Goal: Transaction & Acquisition: Purchase product/service

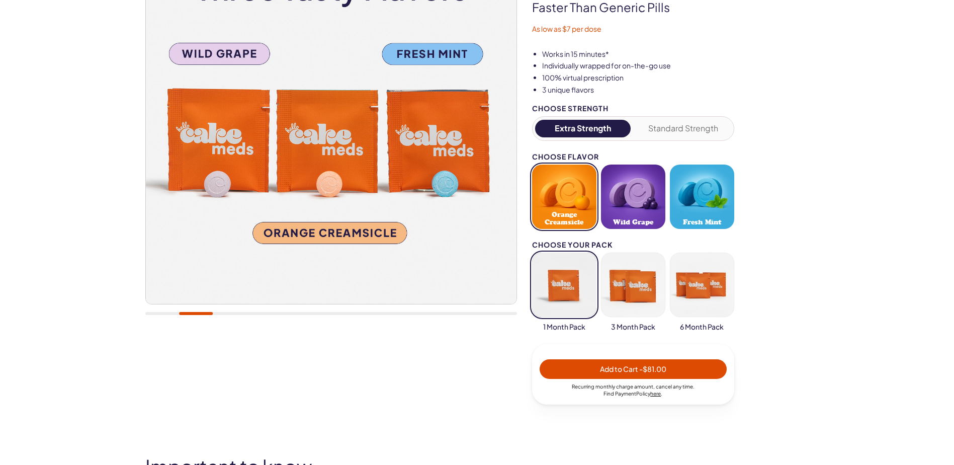
scroll to position [151, 0]
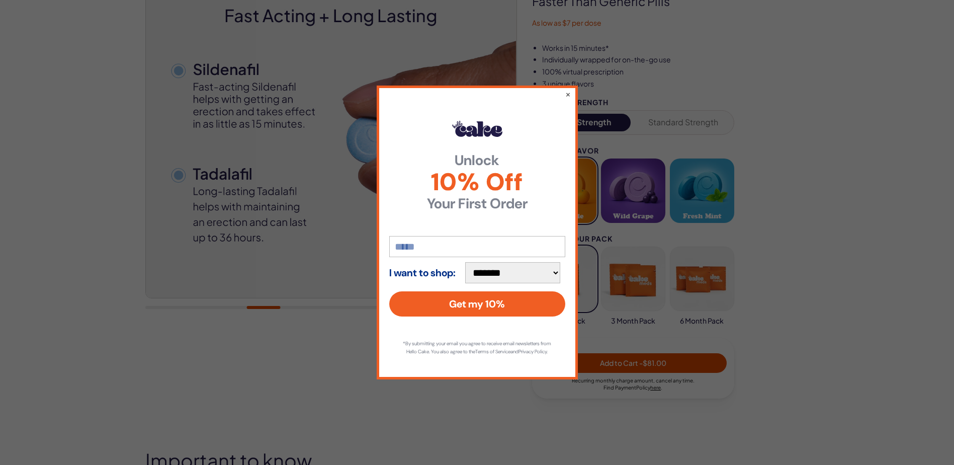
click at [698, 192] on div "**********" at bounding box center [477, 232] width 954 height 465
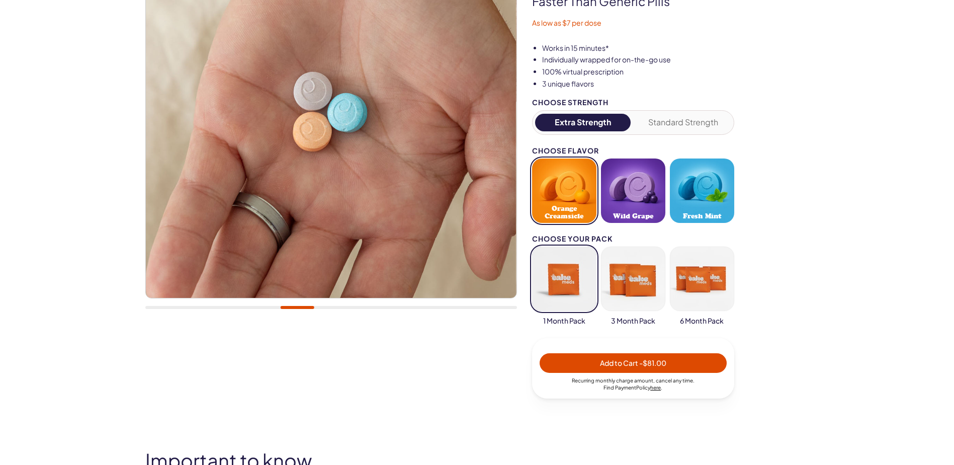
click at [698, 191] on button "Fresh Mint" at bounding box center [702, 190] width 64 height 64
click at [566, 194] on button "Orange Creamsicle" at bounding box center [564, 190] width 64 height 64
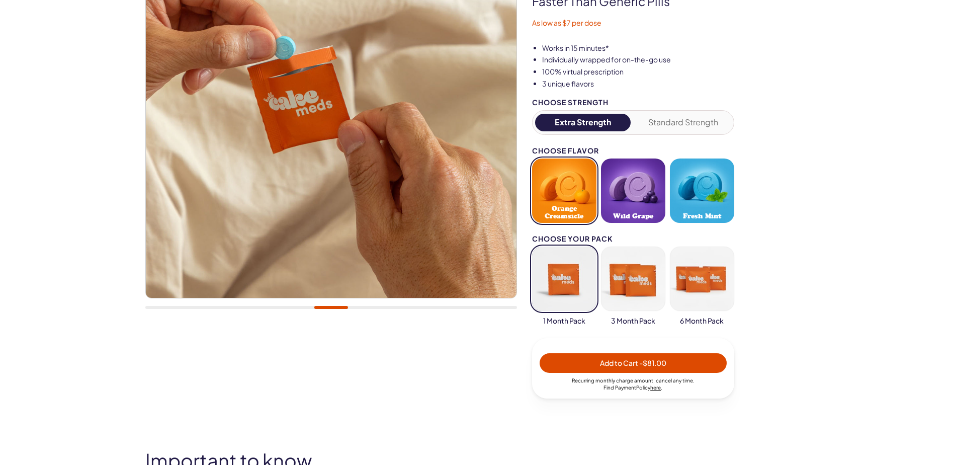
click at [564, 278] on button "button" at bounding box center [564, 278] width 64 height 64
click at [563, 207] on span "Orange Creamsicle" at bounding box center [564, 212] width 58 height 15
click at [293, 88] on img at bounding box center [330, 112] width 371 height 371
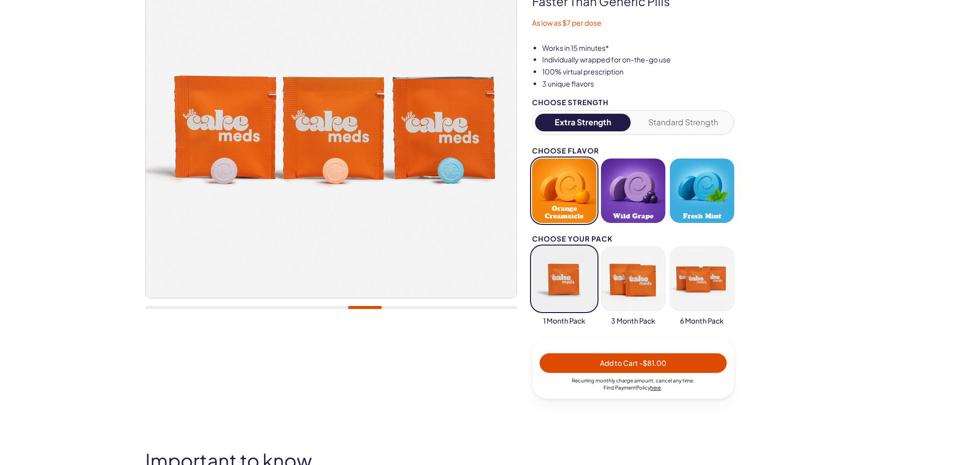
click at [635, 193] on button "Wild Grape" at bounding box center [633, 190] width 64 height 64
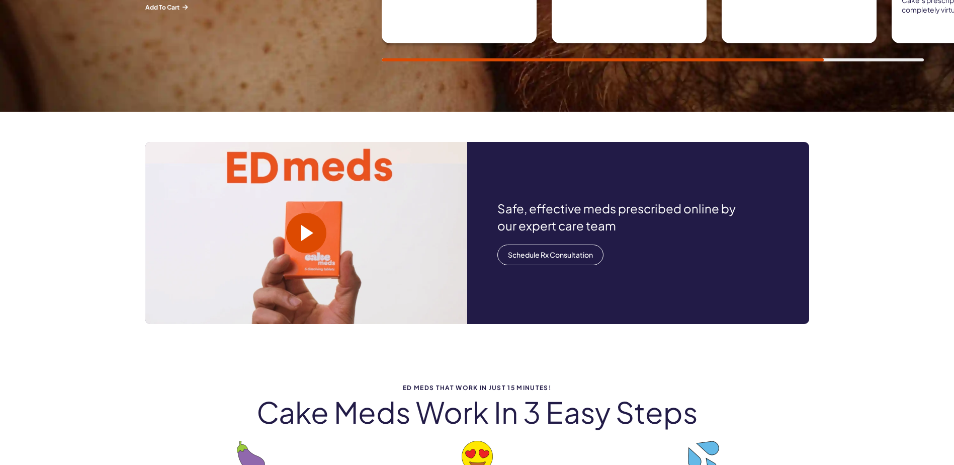
scroll to position [1056, 0]
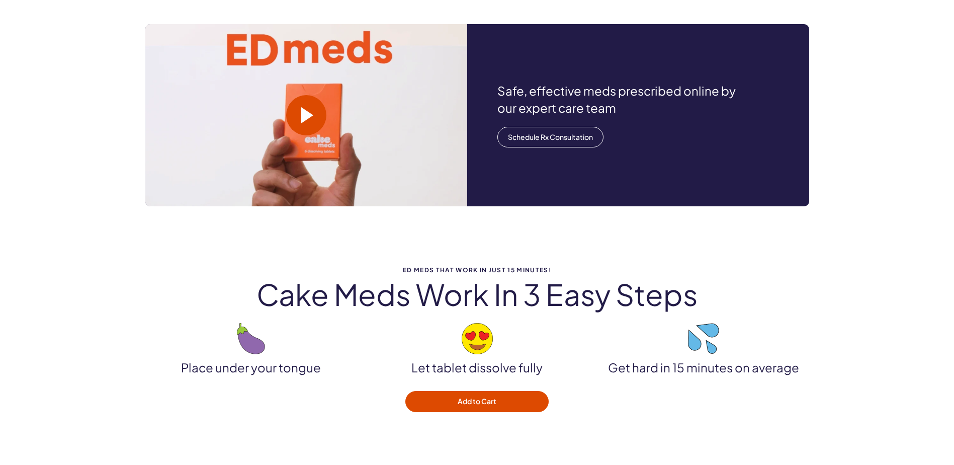
click at [321, 48] on video at bounding box center [306, 115] width 322 height 182
click at [649, 283] on h2 "Cake meds work in 3 easy steps" at bounding box center [477, 294] width 664 height 32
click at [418, 285] on h2 "Cake meds work in 3 easy steps" at bounding box center [477, 294] width 664 height 32
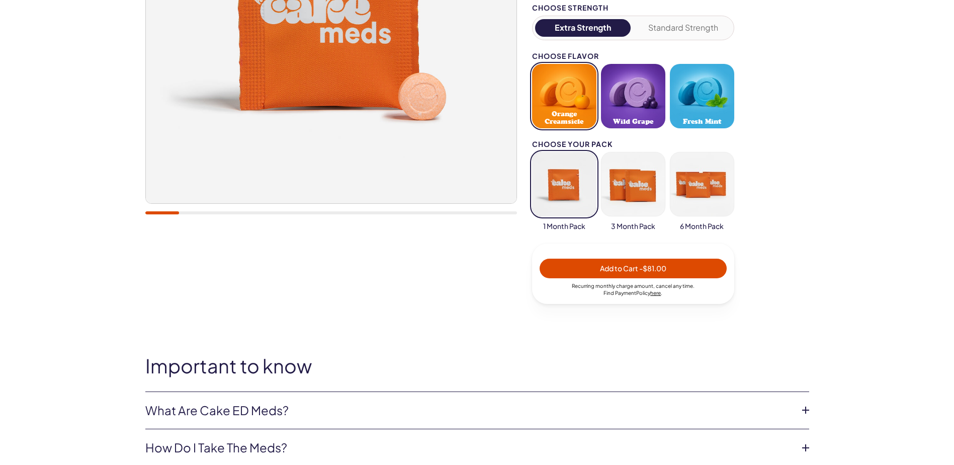
scroll to position [251, 0]
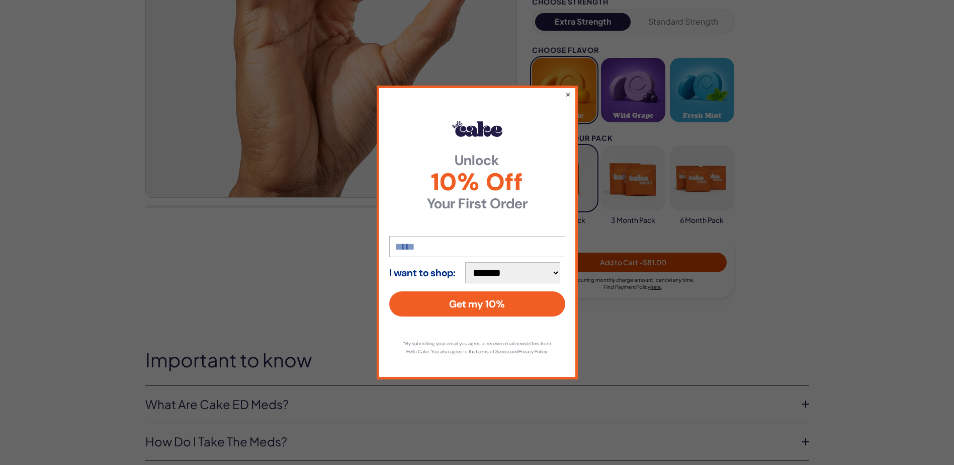
click at [494, 269] on select "**********" at bounding box center [512, 272] width 95 height 21
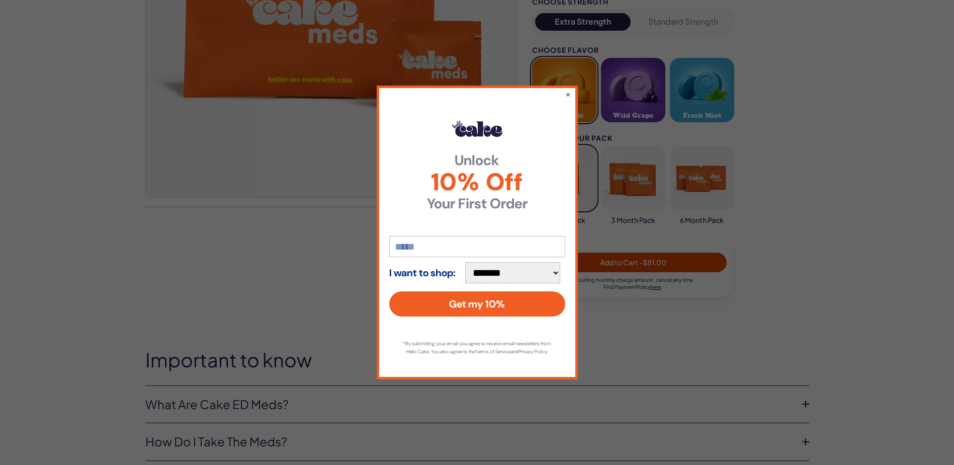
click at [470, 262] on select "**********" at bounding box center [512, 272] width 95 height 21
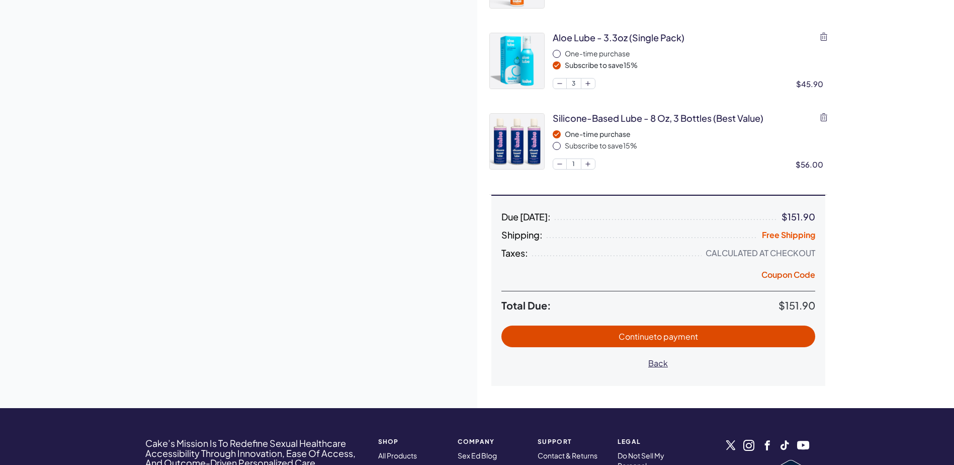
scroll to position [251, 0]
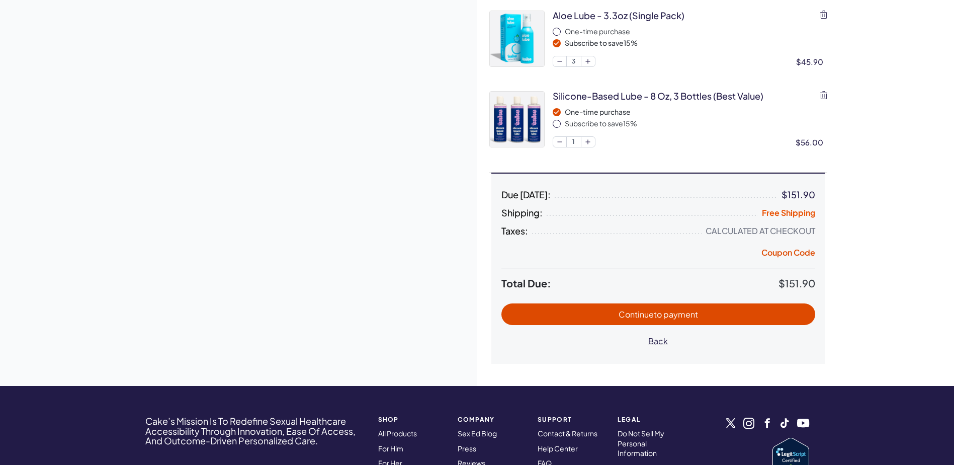
click at [526, 282] on span "Total Due:" at bounding box center [639, 283] width 277 height 12
click at [664, 307] on button "Continue to payment" at bounding box center [658, 314] width 314 height 22
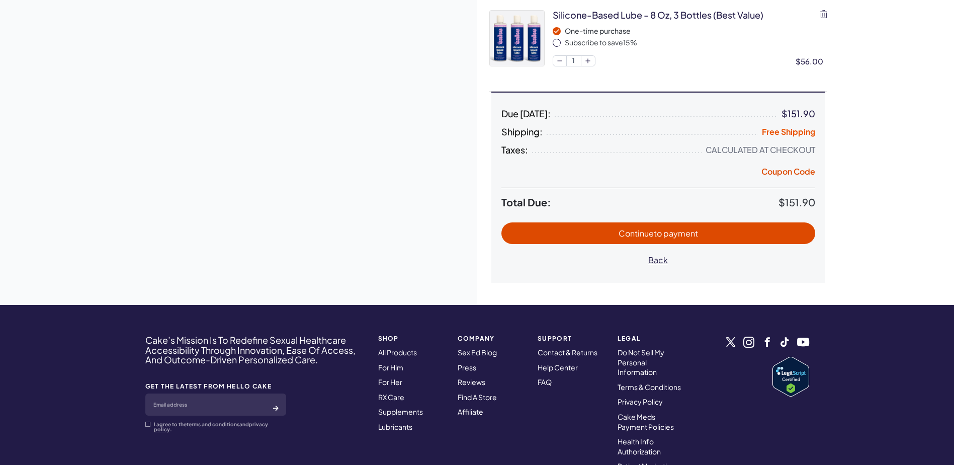
scroll to position [338, 0]
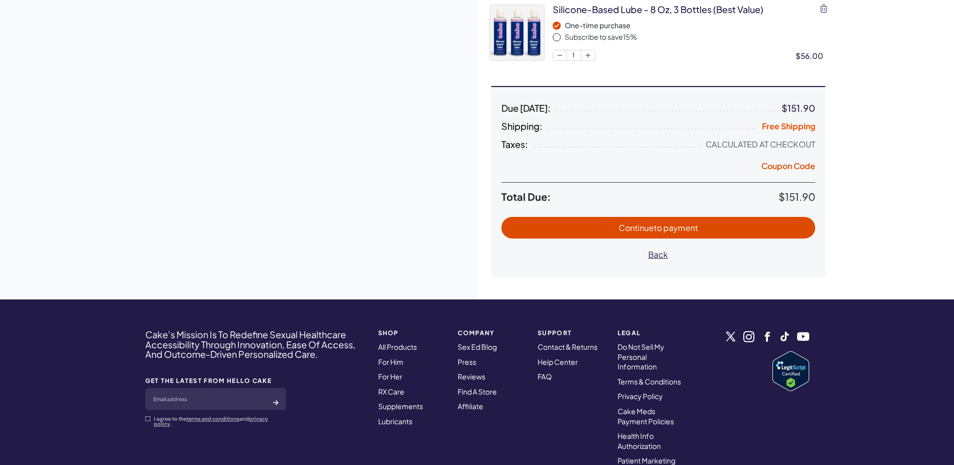
click at [666, 223] on span "to payment" at bounding box center [676, 227] width 44 height 11
click at [665, 226] on span "to payment" at bounding box center [676, 227] width 44 height 11
click at [665, 227] on span "to payment" at bounding box center [676, 227] width 44 height 11
click at [663, 256] on span "Back" at bounding box center [658, 254] width 20 height 11
select select "**"
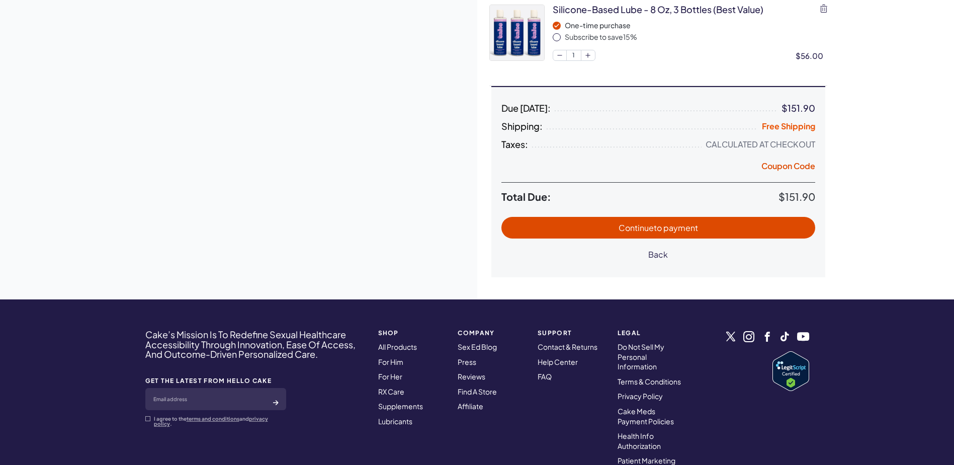
select select "**"
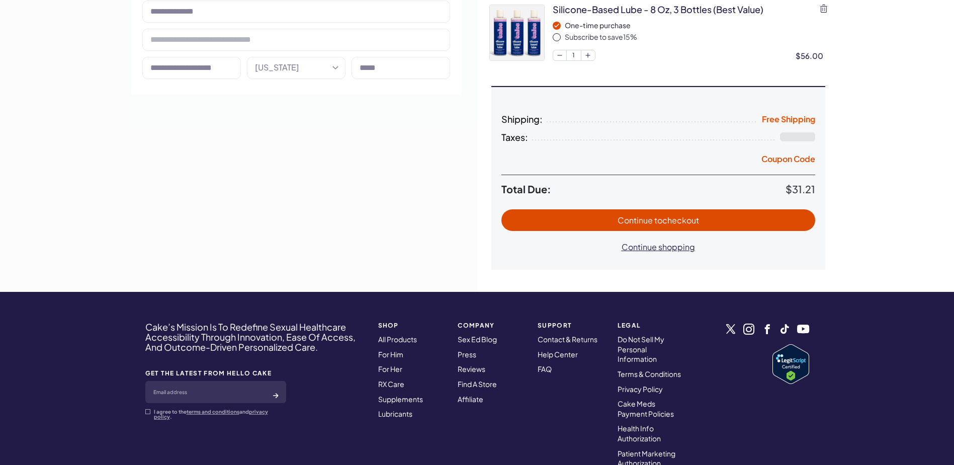
type input "**********"
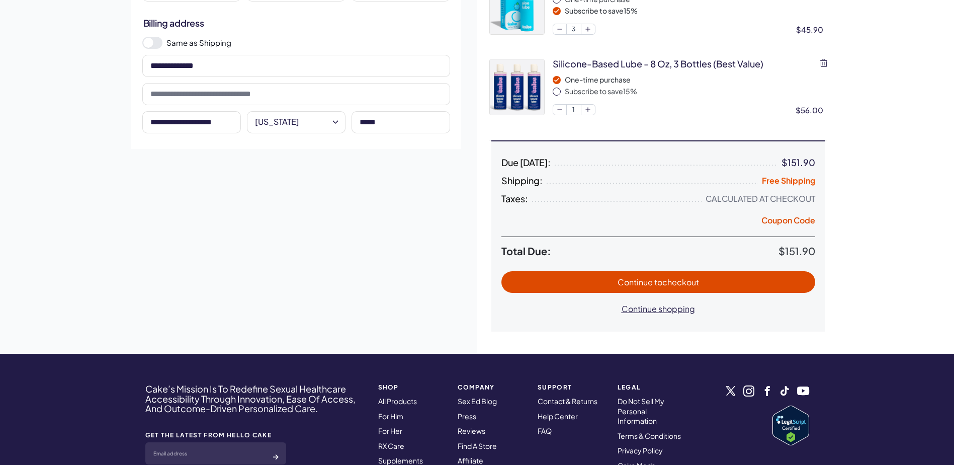
scroll to position [302, 0]
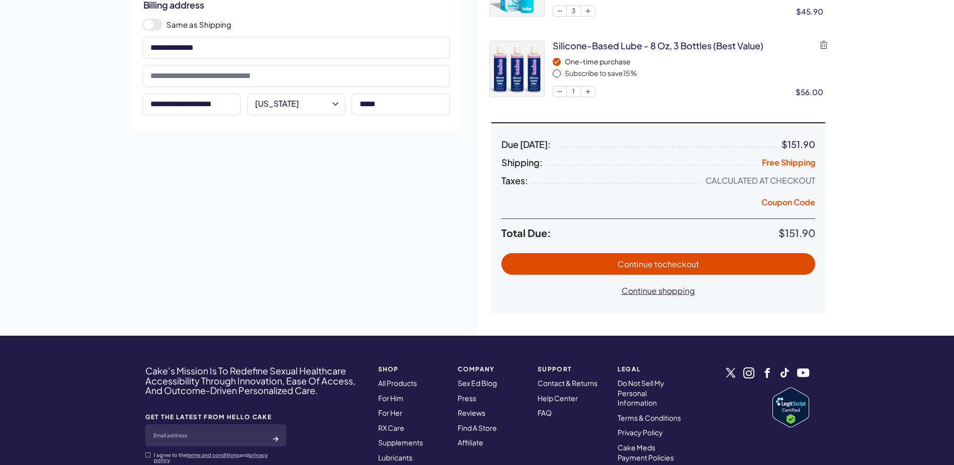
click at [672, 260] on span "to checkout" at bounding box center [676, 264] width 45 height 11
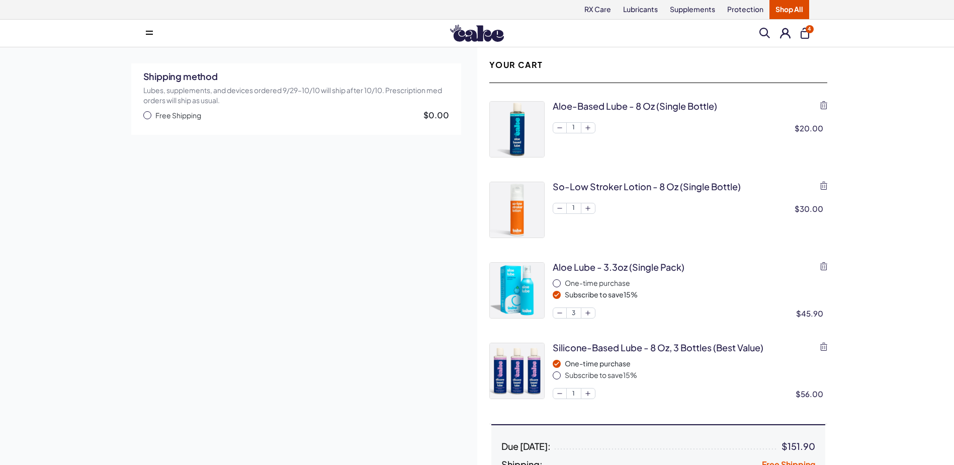
click at [173, 79] on h2 "Shipping method" at bounding box center [296, 76] width 306 height 13
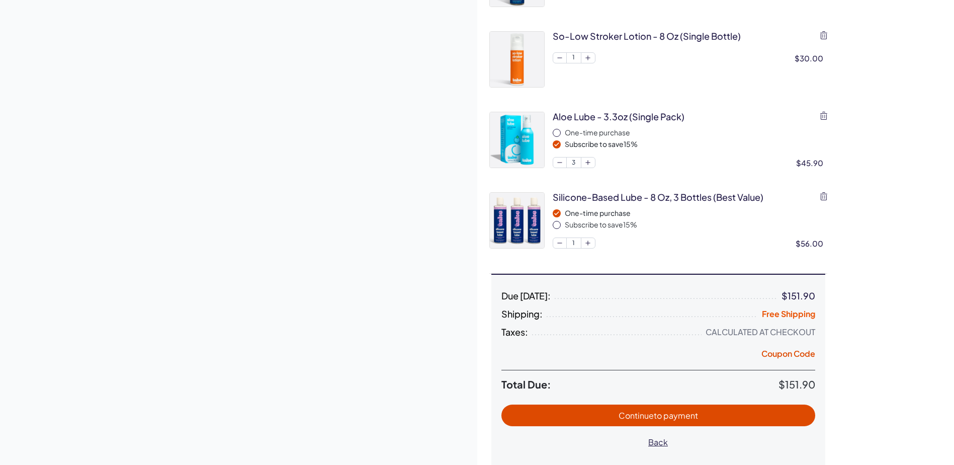
scroll to position [151, 0]
click at [661, 414] on span "to payment" at bounding box center [676, 414] width 44 height 11
click at [668, 412] on span "to payment" at bounding box center [676, 414] width 44 height 11
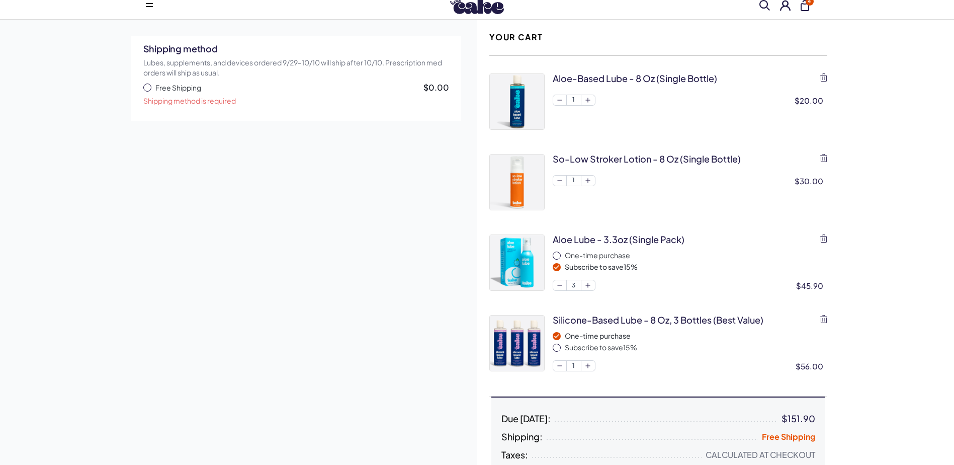
scroll to position [50, 0]
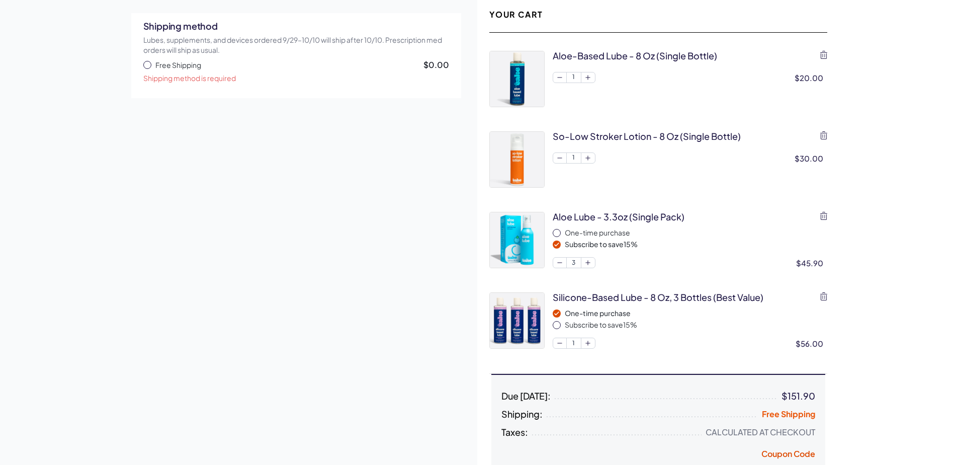
click at [191, 78] on p "Shipping method is required" at bounding box center [296, 78] width 306 height 10
click at [148, 63] on span "button" at bounding box center [147, 65] width 8 height 8
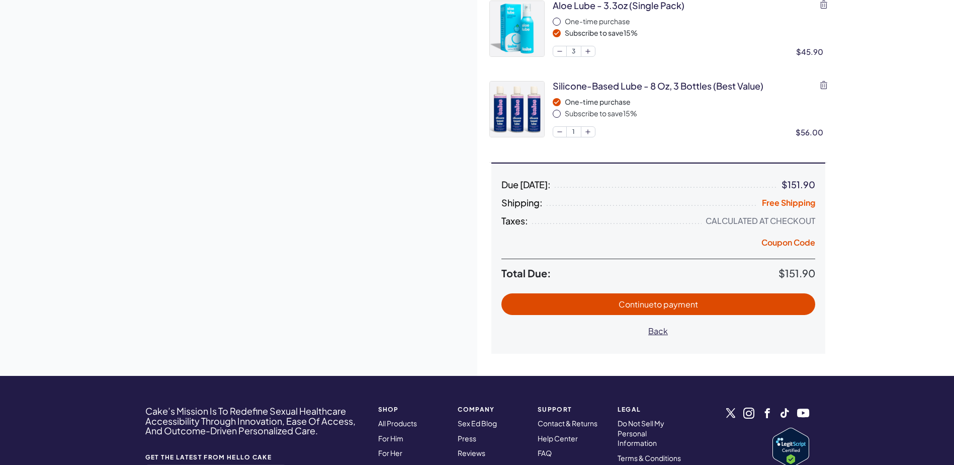
scroll to position [302, 0]
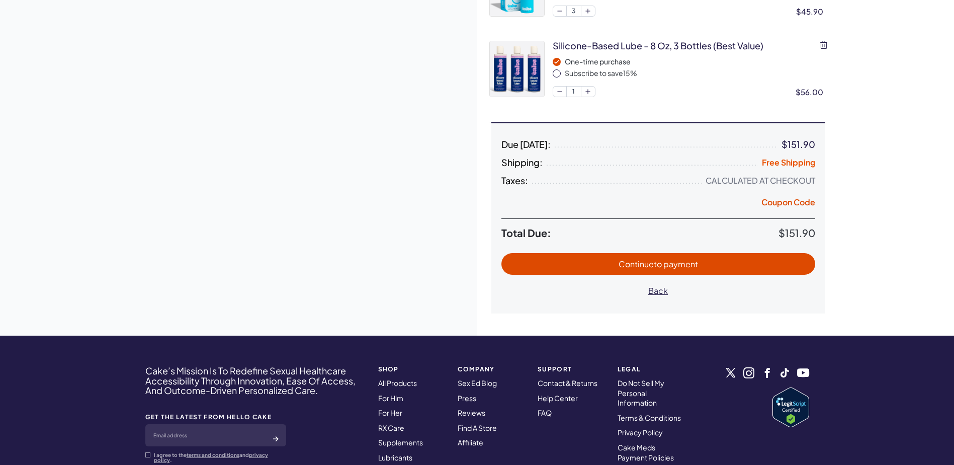
click at [679, 265] on span "to payment" at bounding box center [676, 264] width 44 height 11
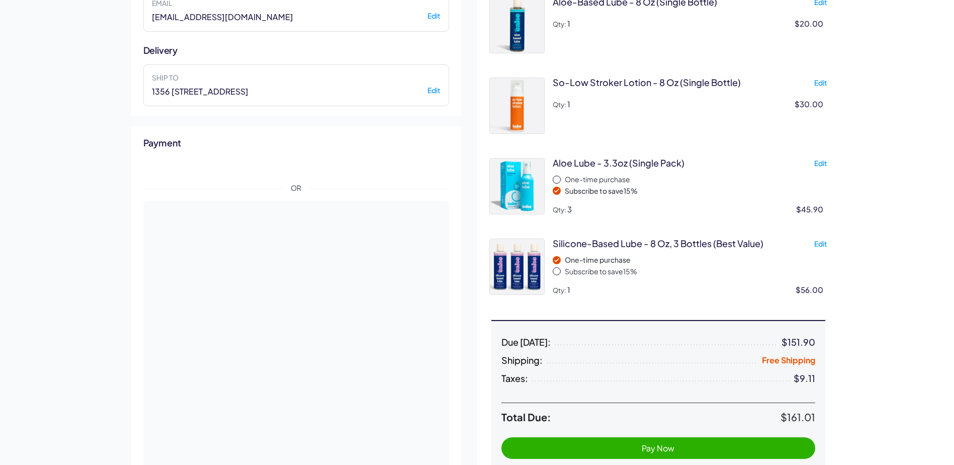
scroll to position [102, 0]
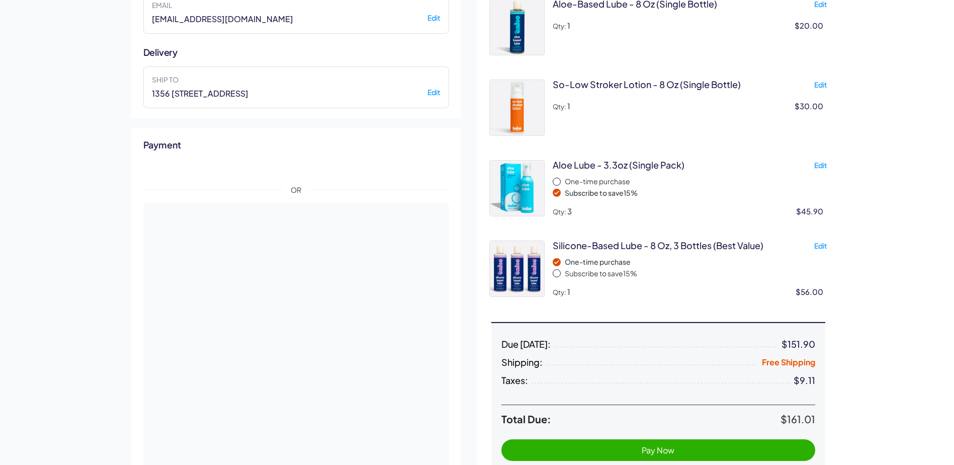
click at [545, 249] on div "Aloe-Based Lube - 8 oz (single bottle) Qty: 1 $20.00 Edit So-Low Stroker Lotion…" at bounding box center [658, 151] width 338 height 341
click at [621, 80] on div "So-Low Stroker Lotion - 8 oz (single bottle)" at bounding box center [647, 84] width 188 height 13
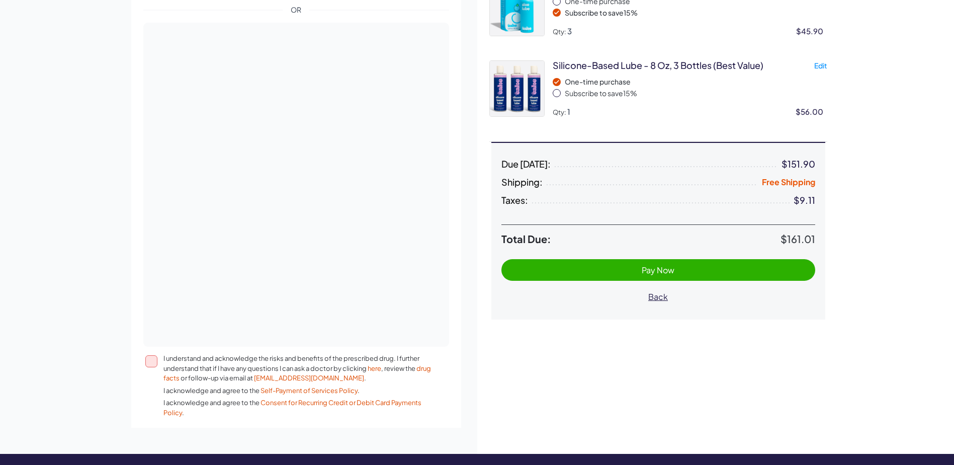
scroll to position [203, 0]
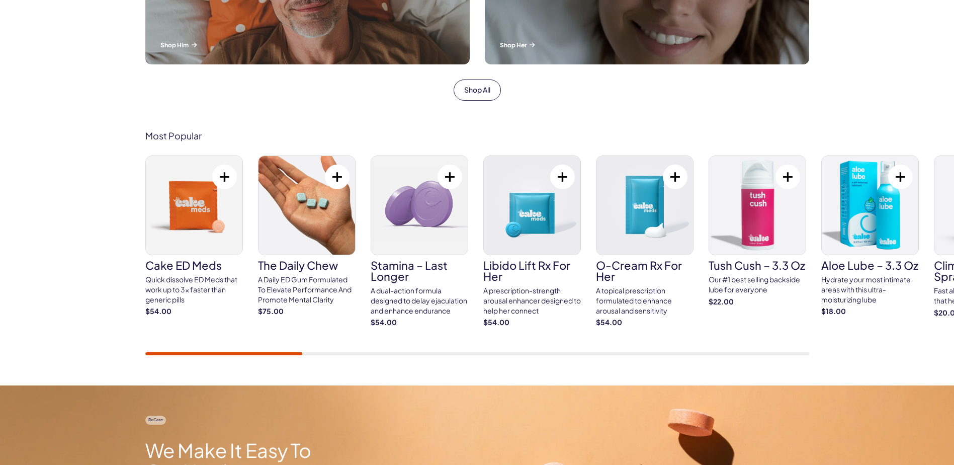
scroll to position [503, 0]
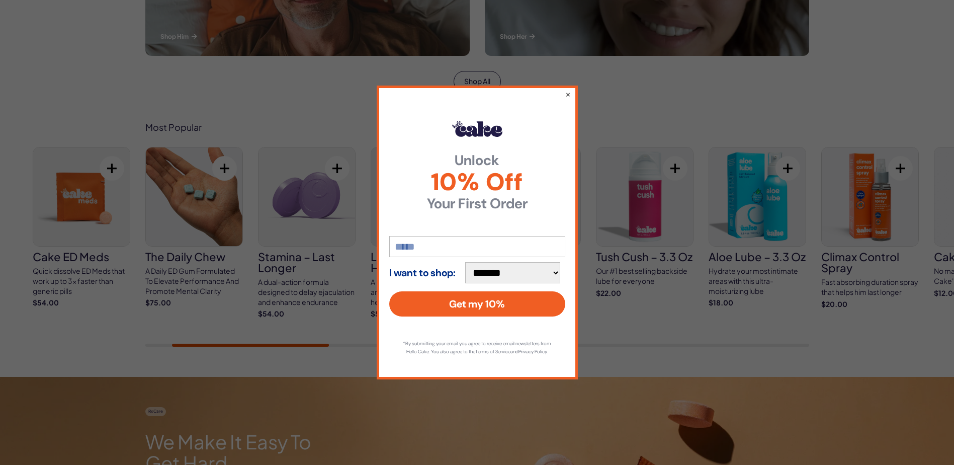
click at [635, 84] on div "**********" at bounding box center [477, 232] width 954 height 465
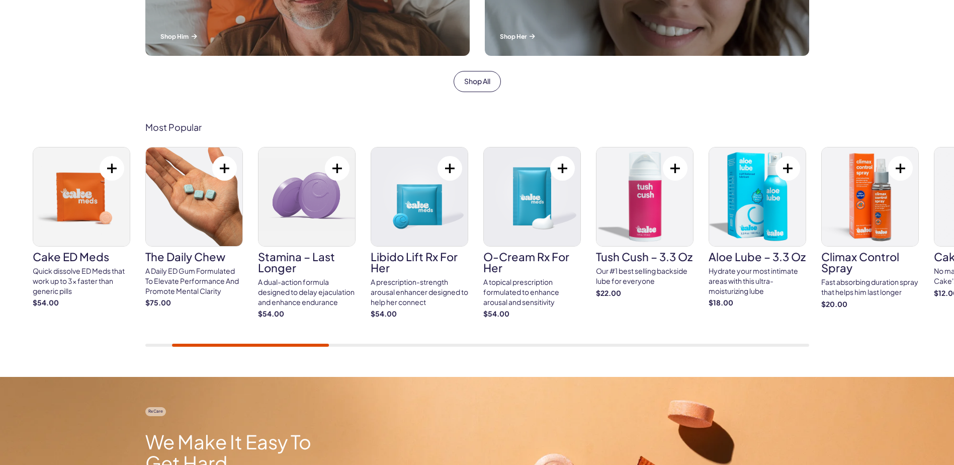
click at [419, 200] on img at bounding box center [419, 196] width 97 height 99
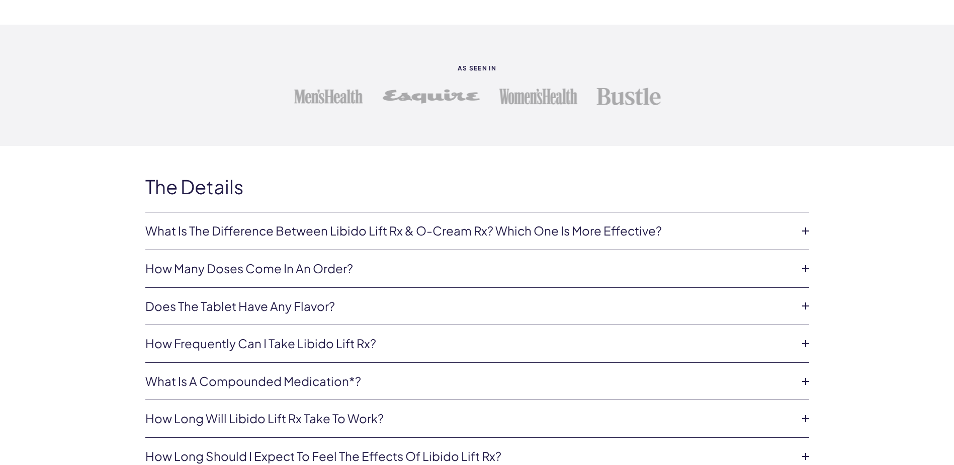
scroll to position [2012, 0]
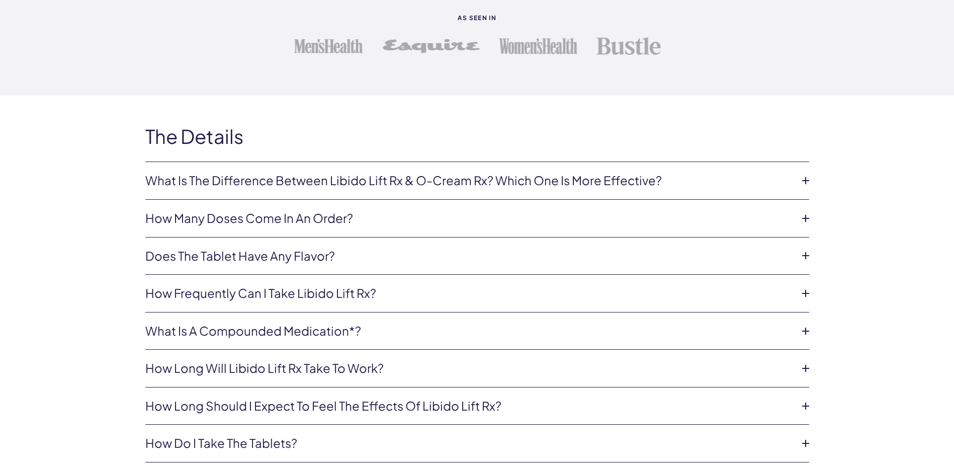
click at [323, 215] on link "How many doses come in an order?" at bounding box center [469, 218] width 648 height 17
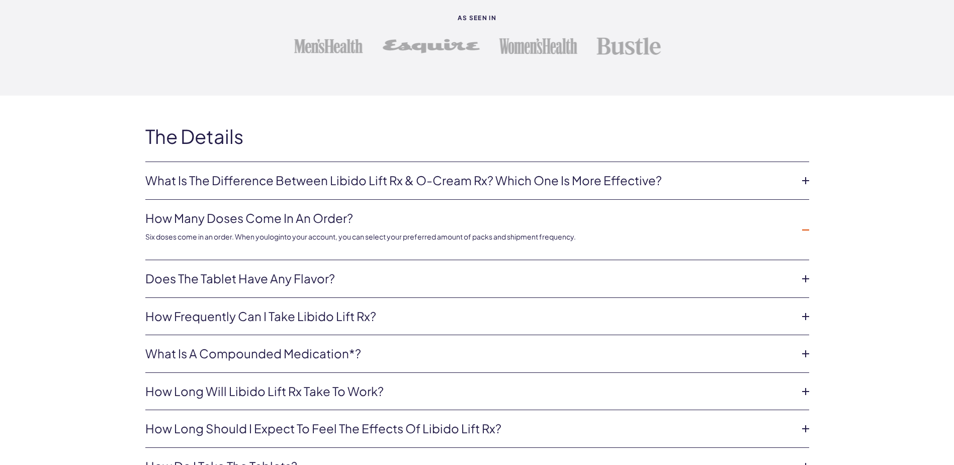
click at [315, 317] on link "How frequently can I take Libido Lift Rx?" at bounding box center [469, 316] width 648 height 17
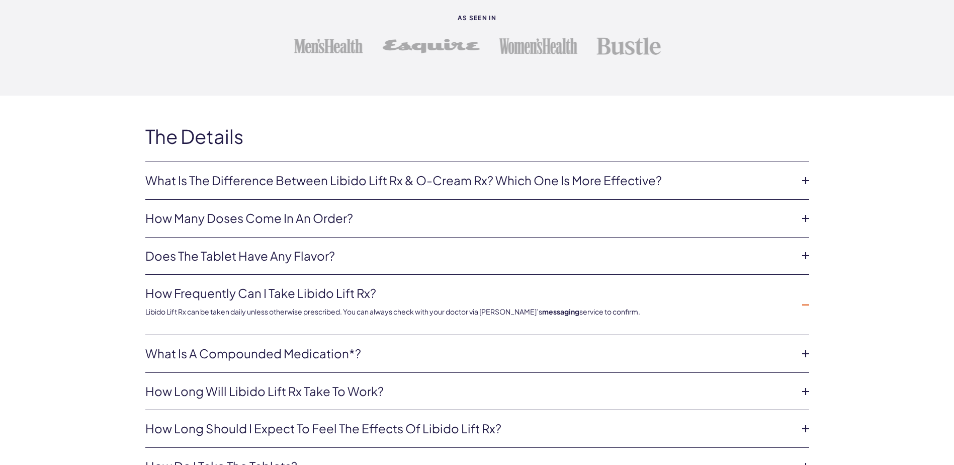
click at [334, 391] on link "How long will Libido Lift Rx take to work?" at bounding box center [469, 391] width 648 height 17
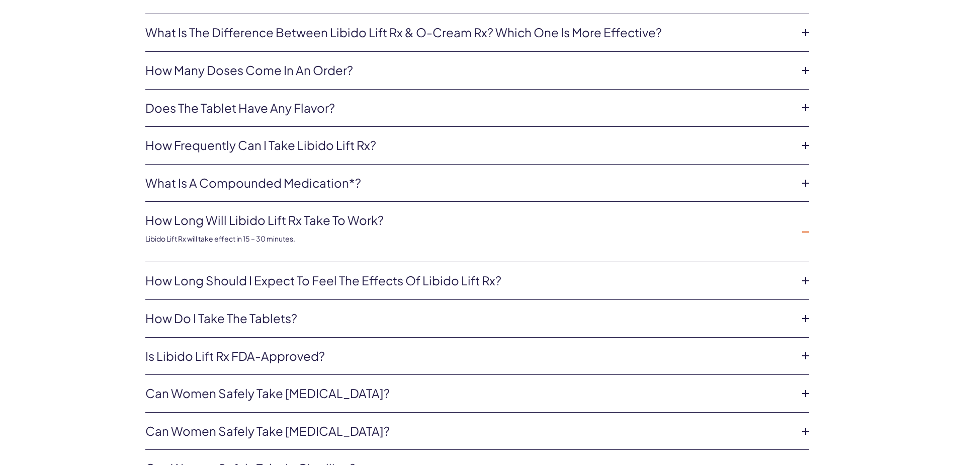
scroll to position [2163, 0]
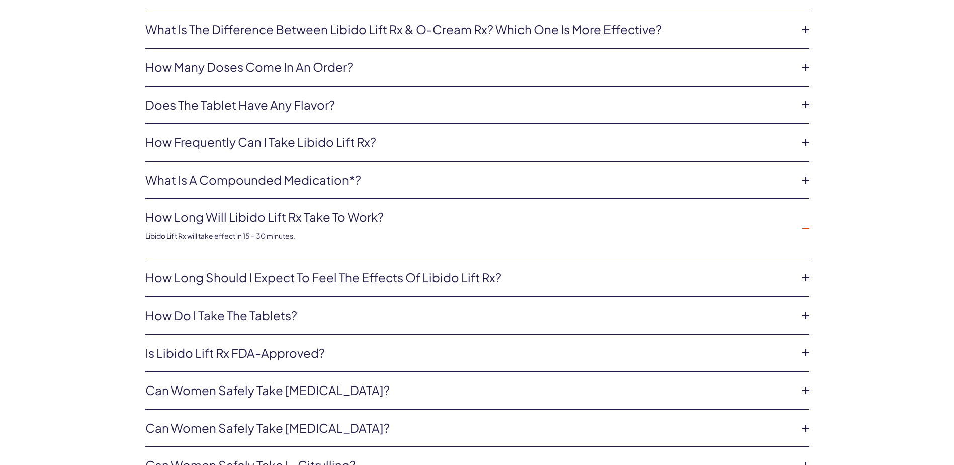
click at [303, 352] on link "Is Libido Lift Rx FDA-approved?" at bounding box center [469, 353] width 648 height 17
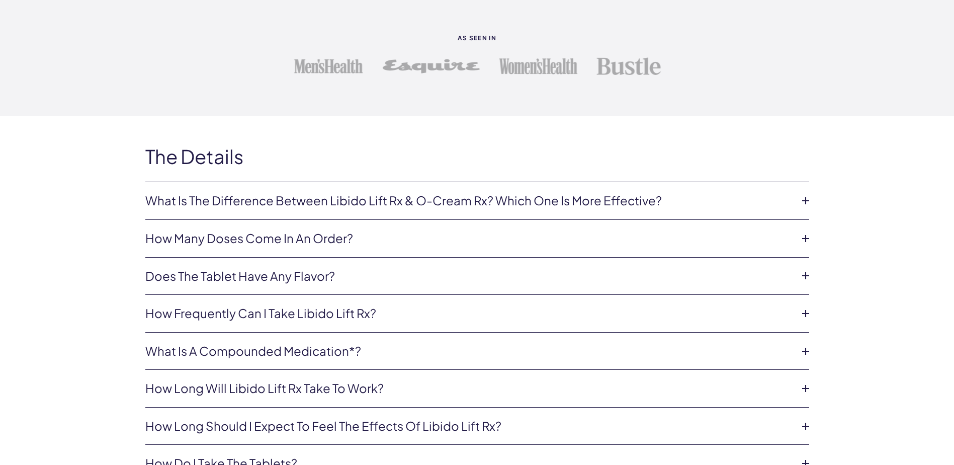
scroll to position [2012, 0]
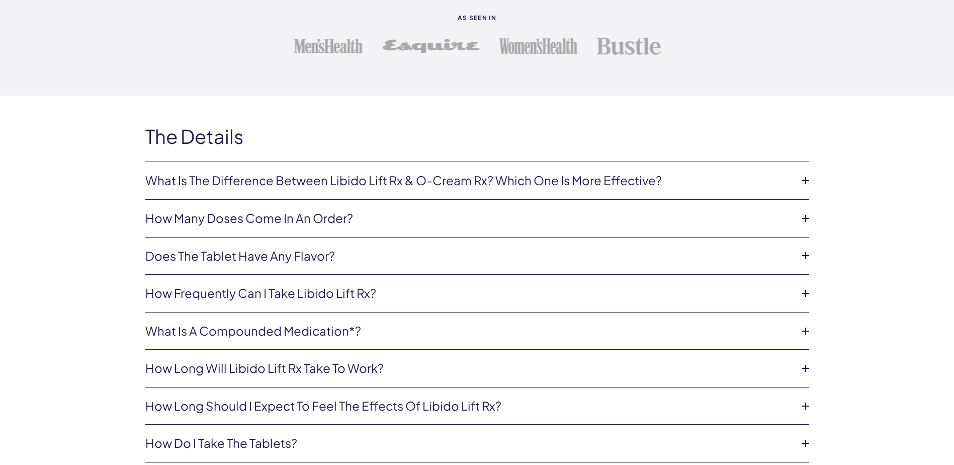
click at [289, 219] on link "How many doses come in an order?" at bounding box center [469, 218] width 648 height 17
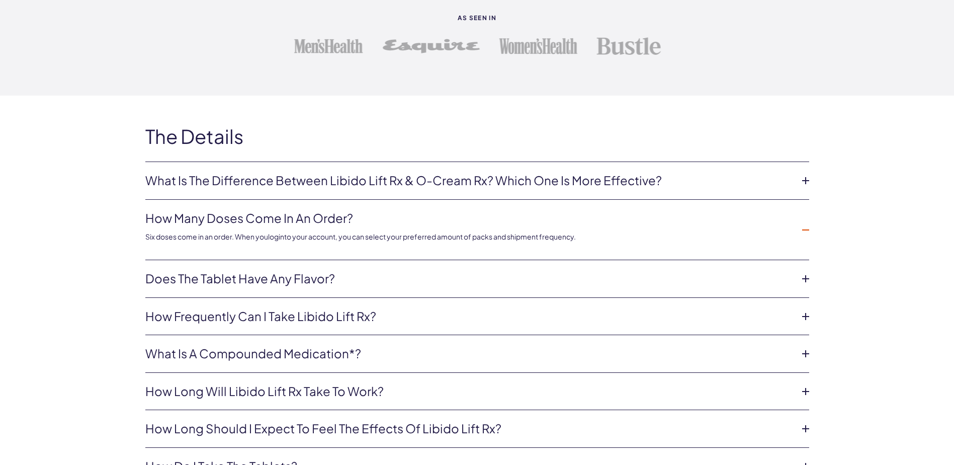
click at [449, 239] on p "Six doses come in an order. When you login to your account, you can select your…" at bounding box center [469, 237] width 648 height 10
click at [187, 216] on link "How many doses come in an order?" at bounding box center [469, 218] width 648 height 17
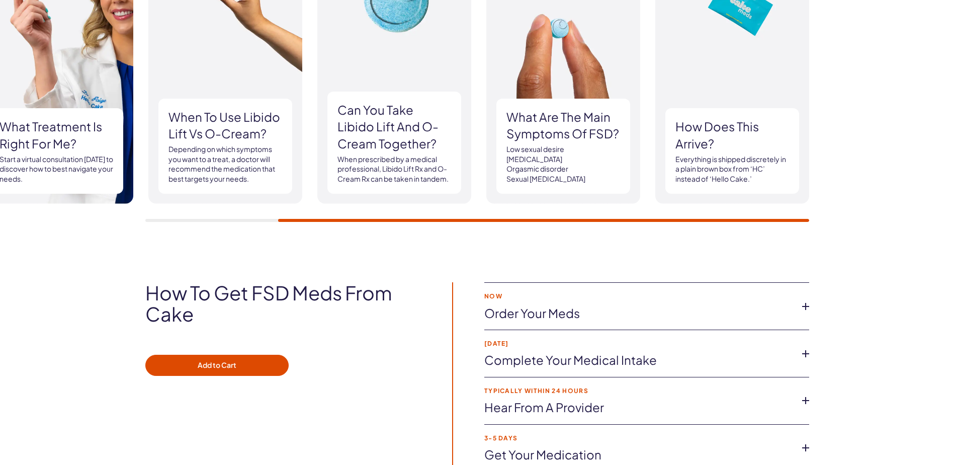
scroll to position [1308, 0]
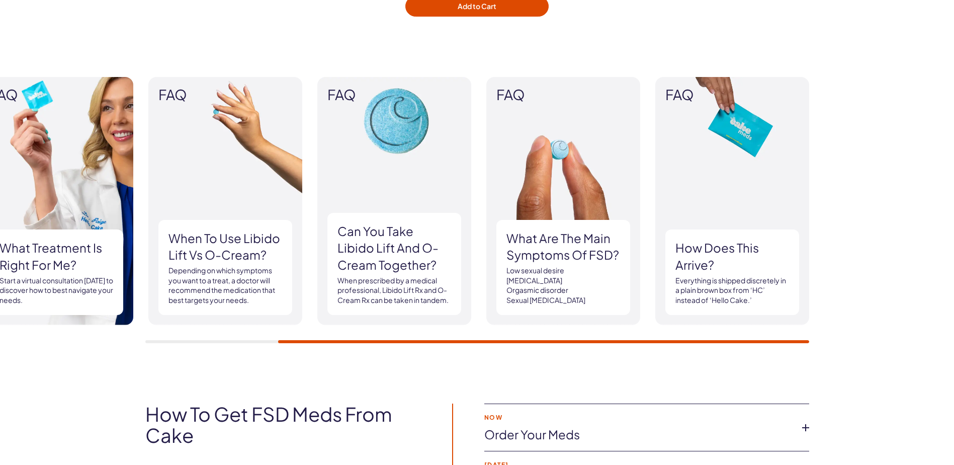
click at [176, 284] on p "Depending on which symptoms you want to a treat, a doctor will recommend the me…" at bounding box center [225, 285] width 114 height 39
click at [214, 234] on h3 "When to use Libido Lift vs O-Cream?" at bounding box center [225, 247] width 114 height 34
click at [261, 239] on h3 "When to use Libido Lift vs O-Cream?" at bounding box center [225, 247] width 114 height 34
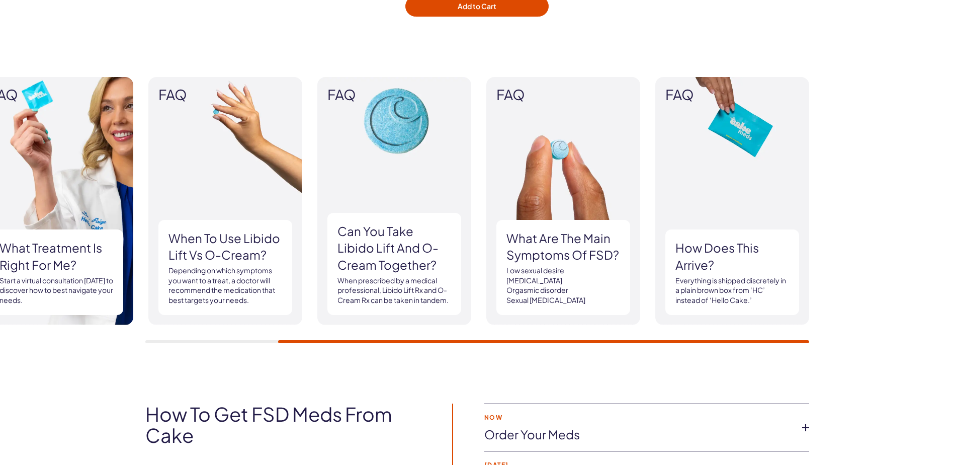
click at [259, 236] on h3 "When to use Libido Lift vs O-Cream?" at bounding box center [225, 247] width 114 height 34
click at [301, 262] on img at bounding box center [225, 201] width 154 height 248
click at [256, 288] on p "Depending on which symptoms you want to a treat, a doctor will recommend the me…" at bounding box center [225, 285] width 114 height 39
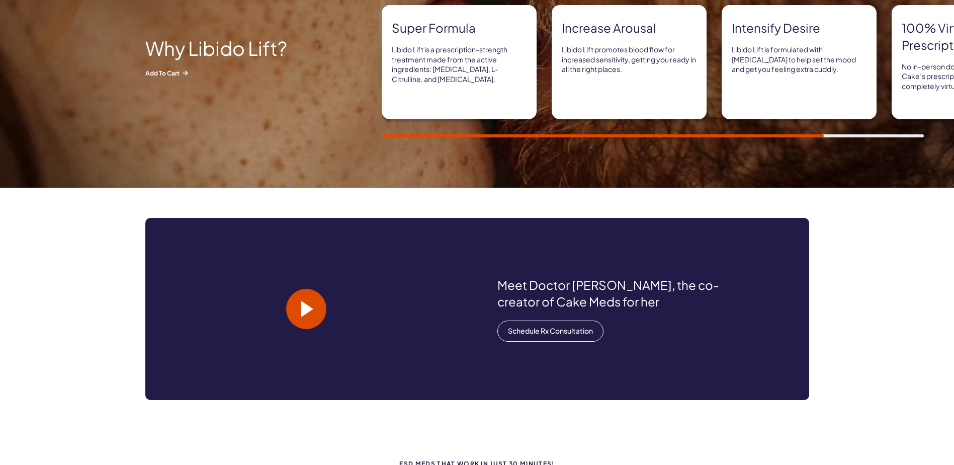
scroll to position [754, 0]
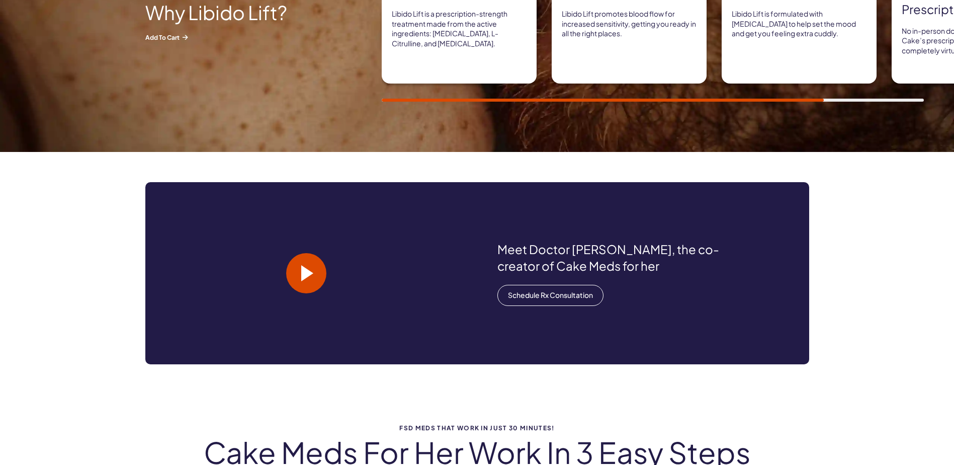
click at [246, 277] on video at bounding box center [306, 273] width 322 height 182
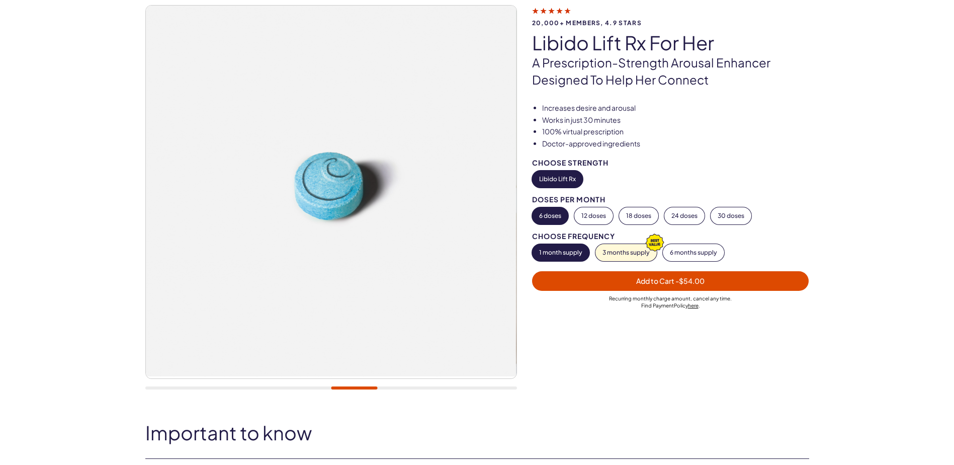
scroll to position [0, 0]
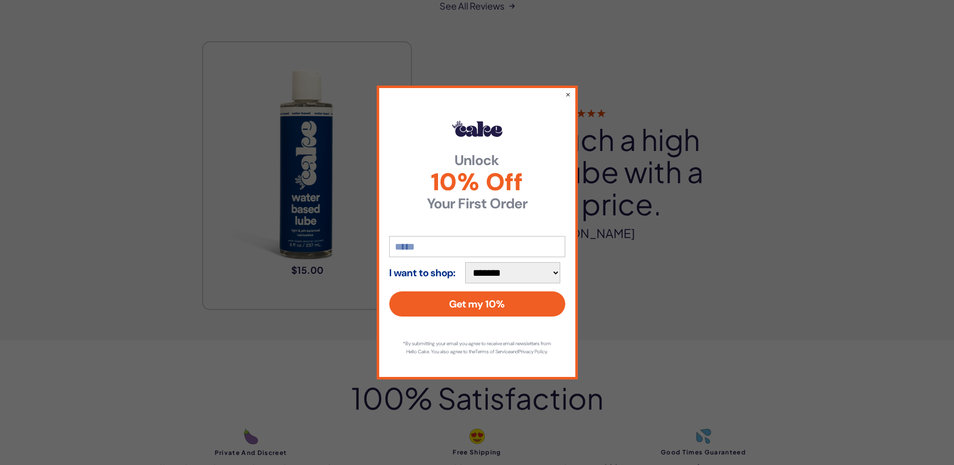
scroll to position [2213, 0]
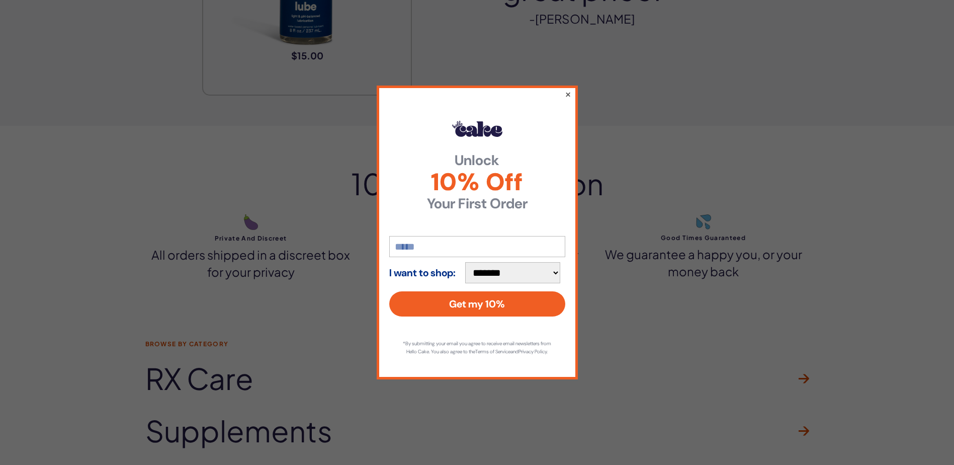
click at [568, 91] on button "×" at bounding box center [567, 94] width 7 height 12
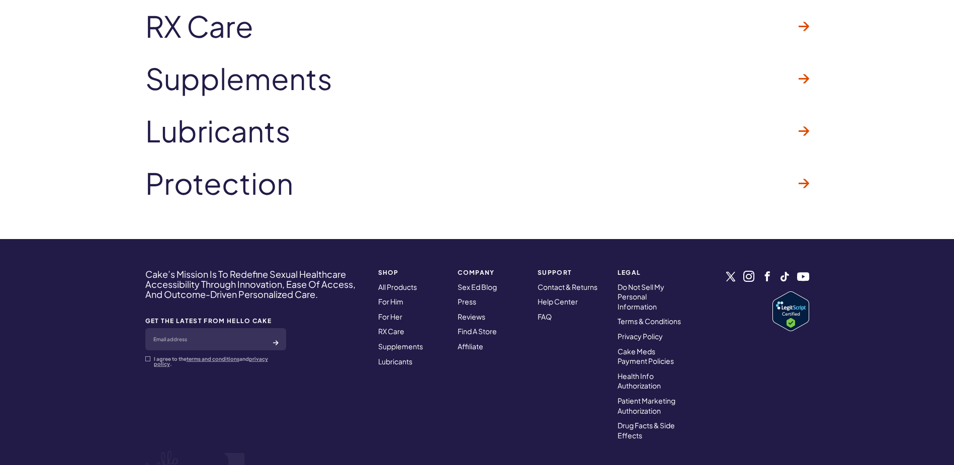
scroll to position [2656, 0]
